Goal: Task Accomplishment & Management: Manage account settings

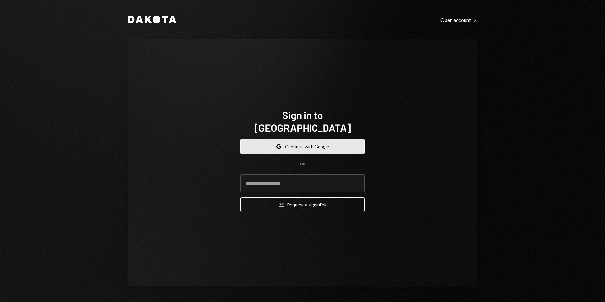
click at [291, 139] on button "Google Continue with Google" at bounding box center [302, 146] width 124 height 15
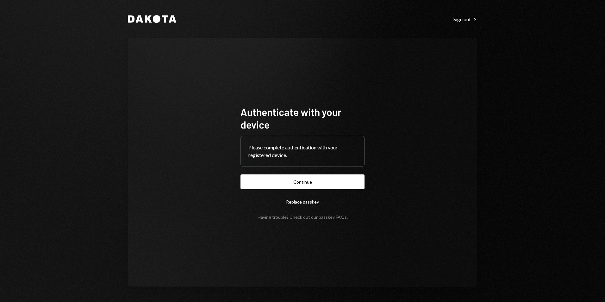
click at [325, 181] on button "Continue" at bounding box center [302, 181] width 124 height 15
